Goal: Information Seeking & Learning: Learn about a topic

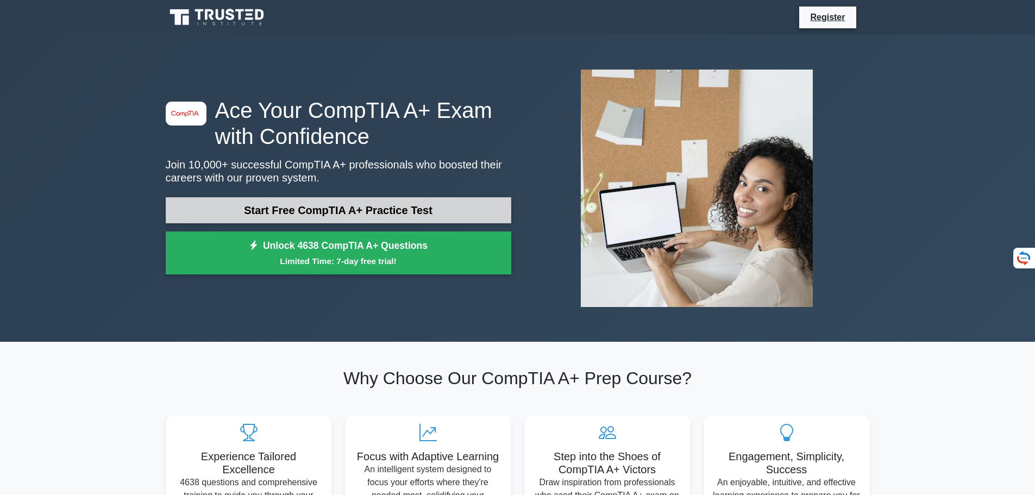
click at [333, 204] on link "Start Free CompTIA A+ Practice Test" at bounding box center [338, 210] width 345 height 26
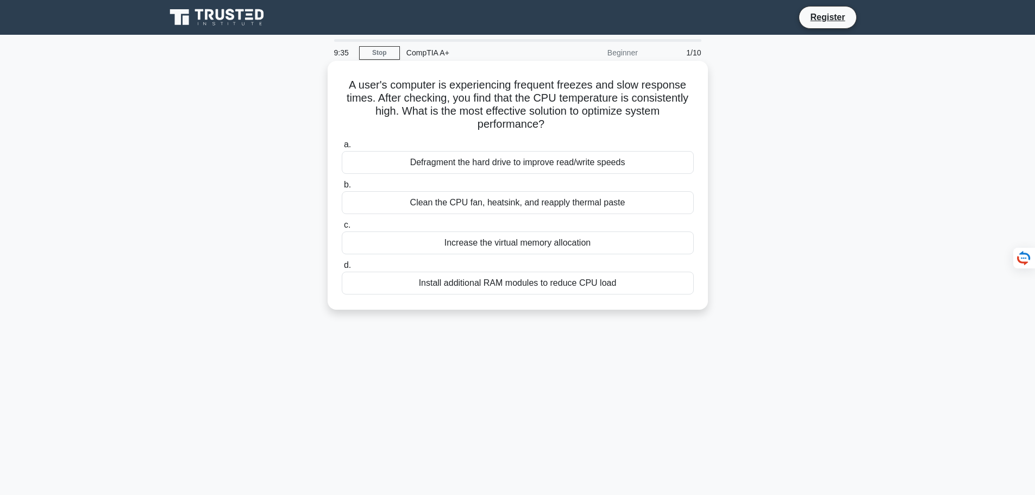
click at [463, 204] on div "Clean the CPU fan, heatsink, and reapply thermal paste" at bounding box center [518, 202] width 352 height 23
click at [342, 188] on input "b. Clean the CPU fan, heatsink, and reapply thermal paste" at bounding box center [342, 184] width 0 height 7
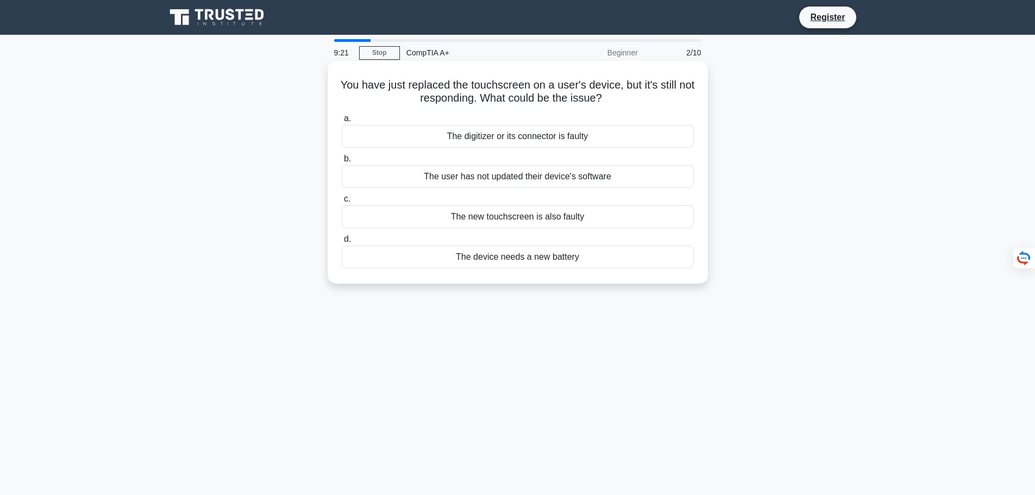
click at [484, 137] on div "The digitizer or its connector is faulty" at bounding box center [518, 136] width 352 height 23
click at [342, 122] on input "a. The digitizer or its connector is faulty" at bounding box center [342, 118] width 0 height 7
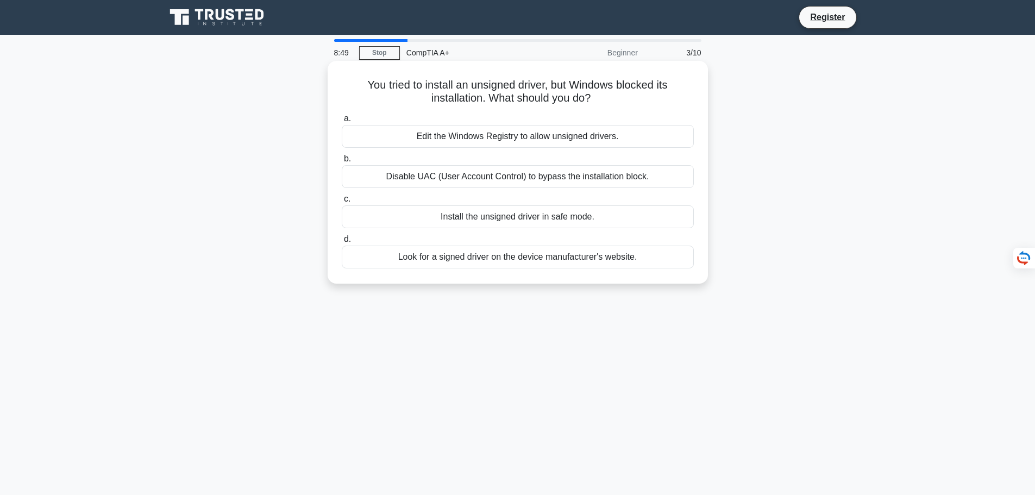
click at [470, 213] on div "Install the unsigned driver in safe mode." at bounding box center [518, 216] width 352 height 23
click at [342, 203] on input "c. Install the unsigned driver in safe mode." at bounding box center [342, 199] width 0 height 7
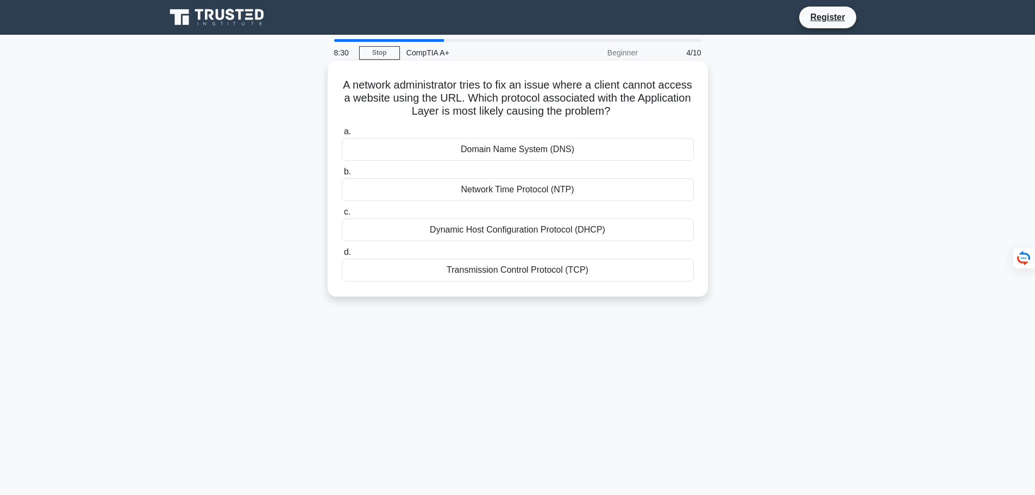
click at [519, 145] on div "Domain Name System (DNS)" at bounding box center [518, 149] width 352 height 23
click at [342, 135] on input "a. Domain Name System (DNS)" at bounding box center [342, 131] width 0 height 7
